Goal: Find specific page/section

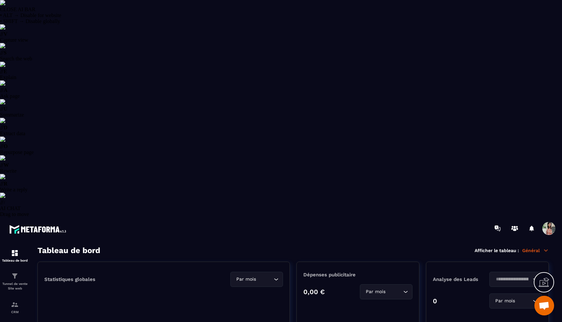
select select "******"
click at [16, 301] on img at bounding box center [15, 305] width 8 height 8
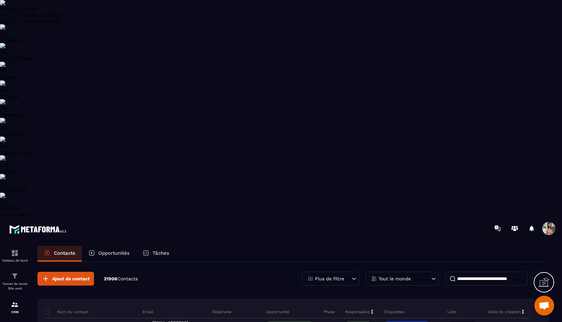
click at [494, 272] on input at bounding box center [486, 279] width 82 height 14
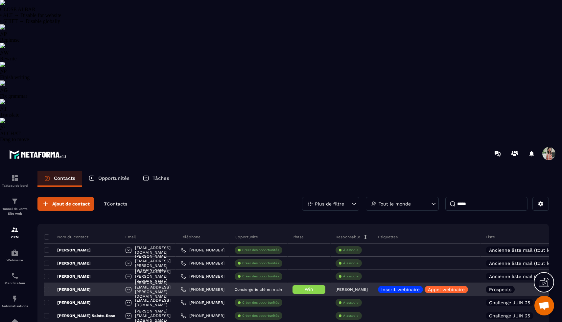
type input "*****"
